Goal: Navigation & Orientation: Understand site structure

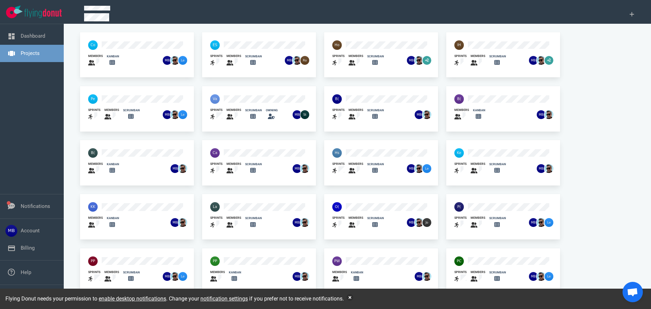
click at [359, 147] on div at bounding box center [367, 153] width 79 height 18
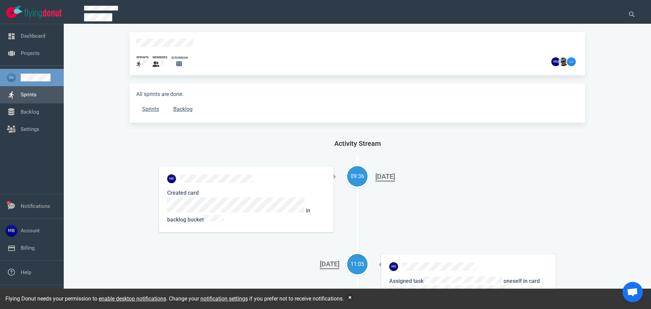
click at [34, 96] on link "Sprints" at bounding box center [29, 95] width 16 height 6
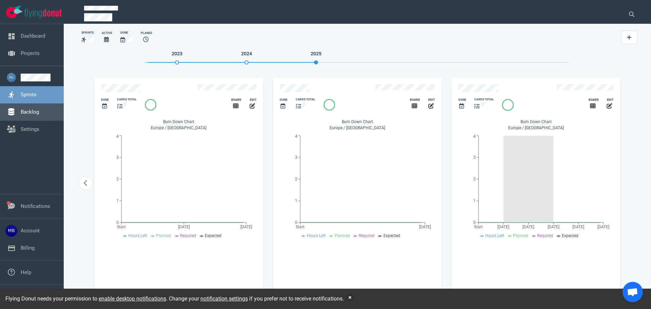
click at [39, 114] on link "Backlog" at bounding box center [30, 112] width 18 height 6
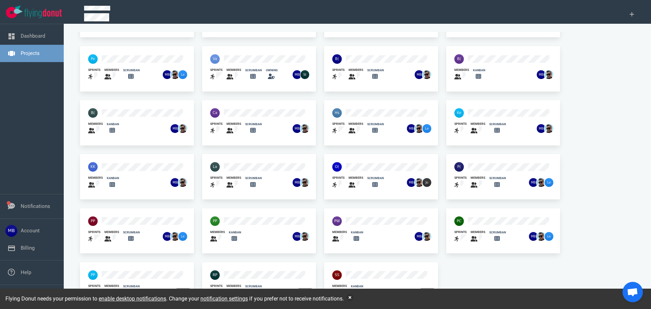
scroll to position [44, 0]
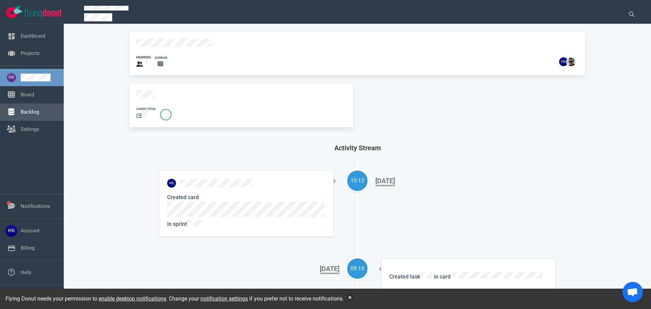
click at [39, 109] on link "Backlog" at bounding box center [30, 112] width 18 height 6
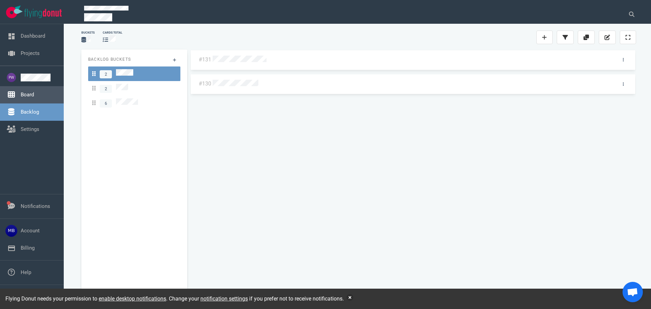
click at [34, 98] on link "Board" at bounding box center [27, 95] width 13 height 6
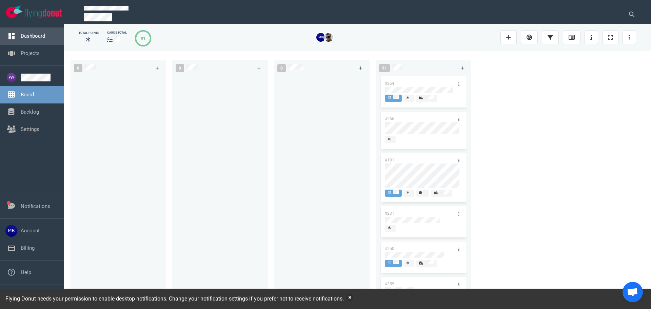
click at [21, 35] on link "Dashboard" at bounding box center [33, 36] width 24 height 6
